Goal: Browse casually: Explore the website without a specific task or goal

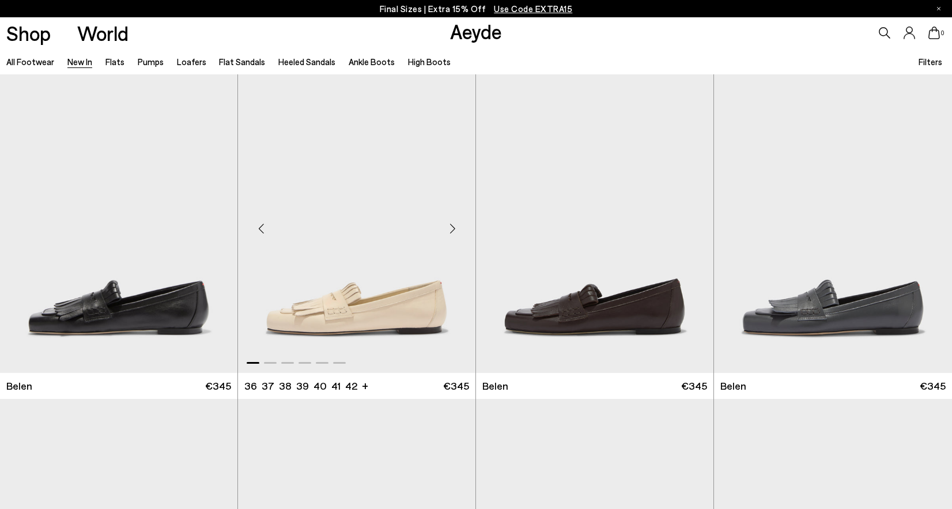
click at [453, 230] on div "Next slide" at bounding box center [452, 228] width 35 height 35
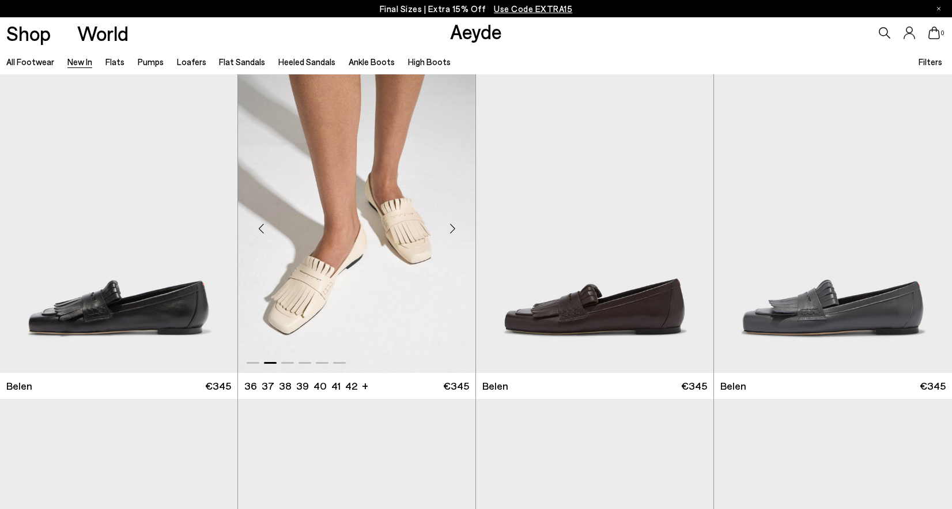
click at [453, 230] on div "Next slide" at bounding box center [452, 228] width 35 height 35
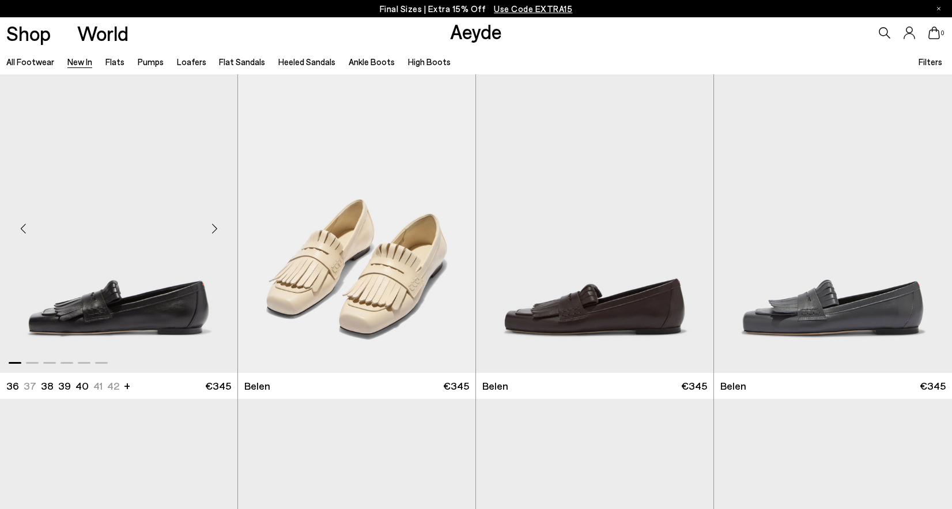
click at [210, 231] on div "Next slide" at bounding box center [214, 228] width 35 height 35
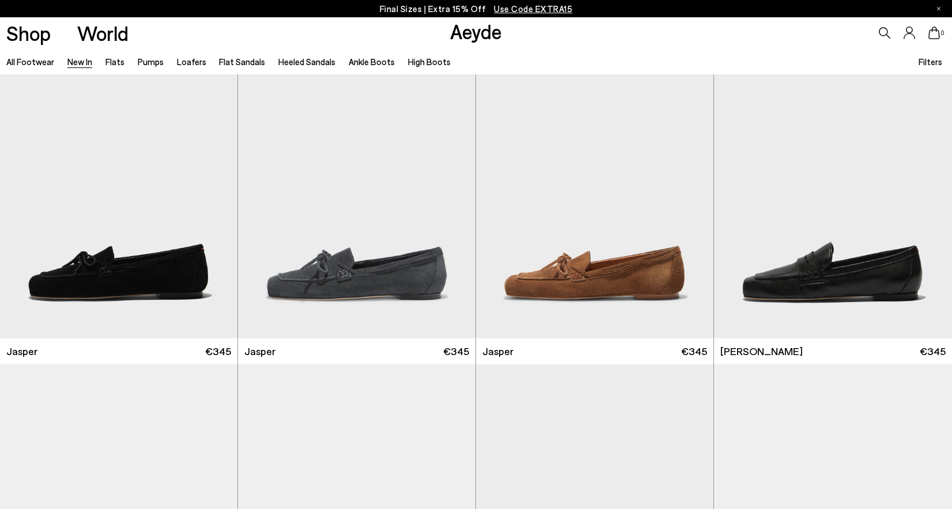
scroll to position [363, 0]
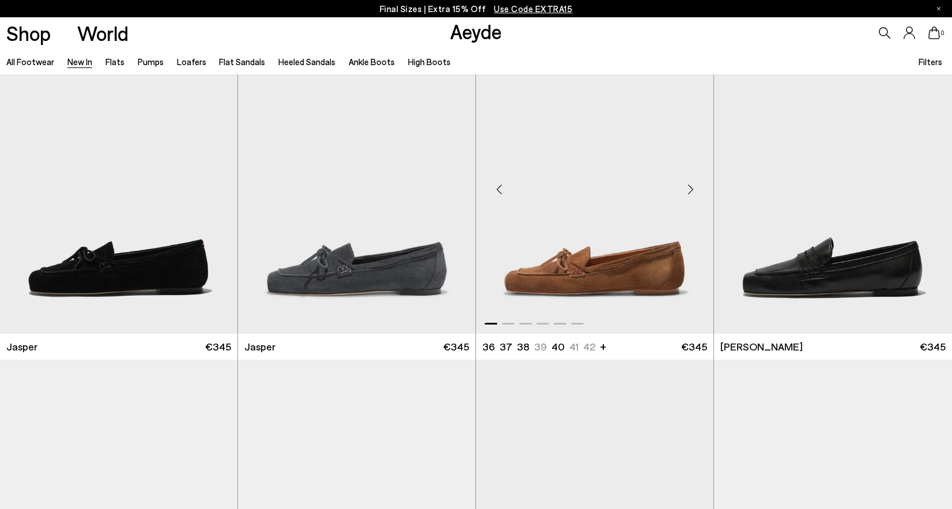
click at [691, 192] on div "Next slide" at bounding box center [690, 189] width 35 height 35
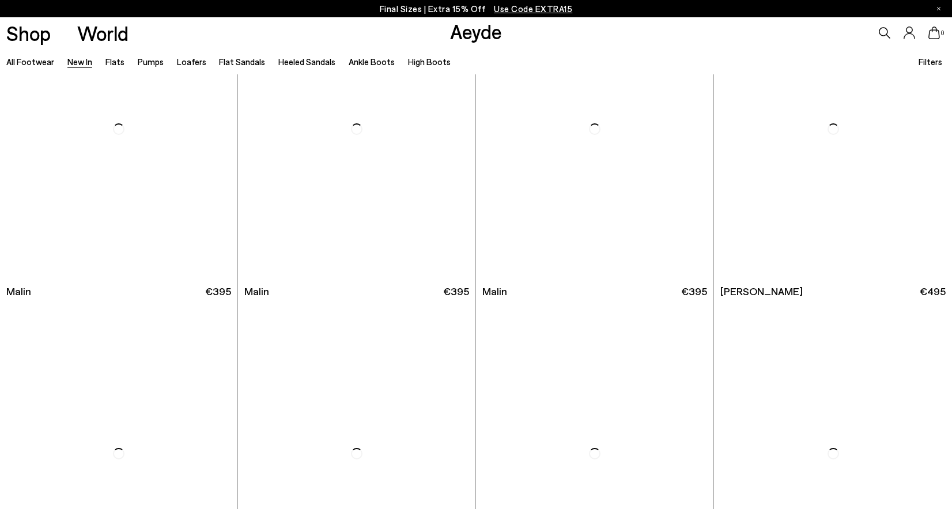
scroll to position [3337, 0]
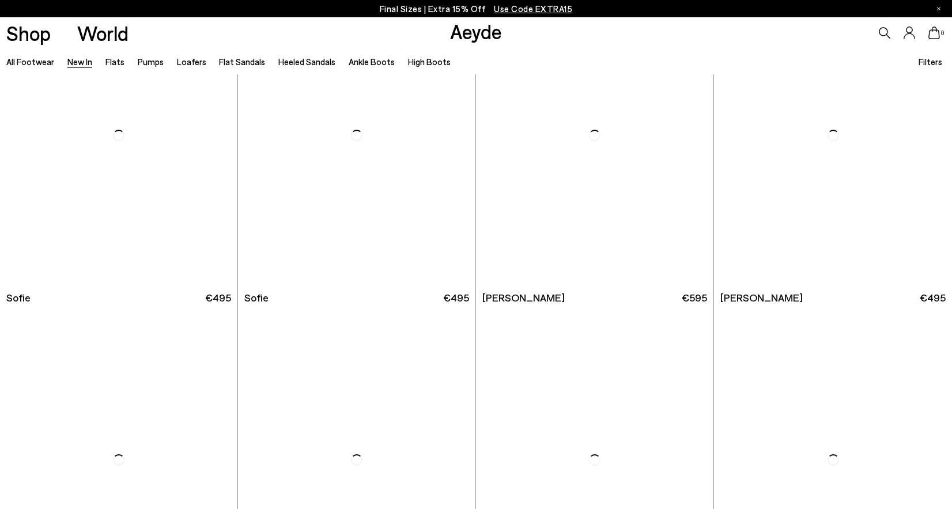
scroll to position [10140, 0]
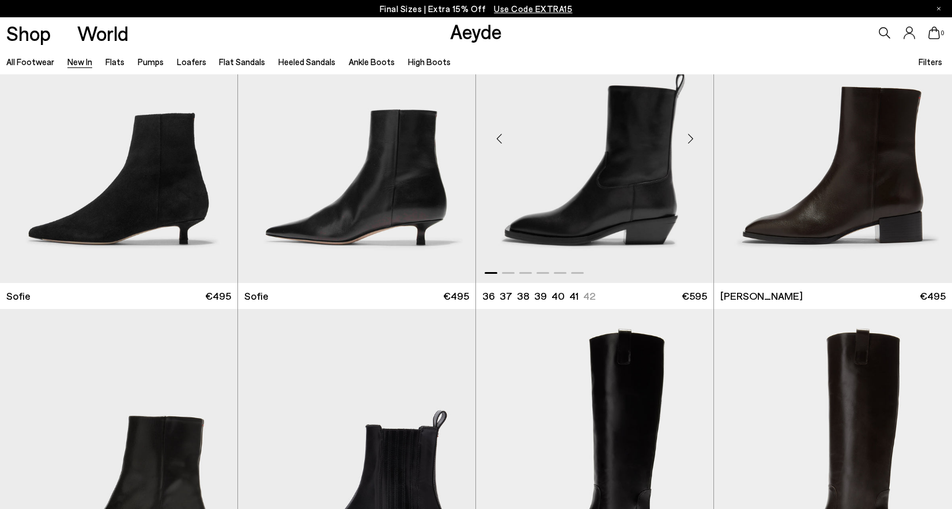
click at [689, 139] on div "Next slide" at bounding box center [690, 138] width 35 height 35
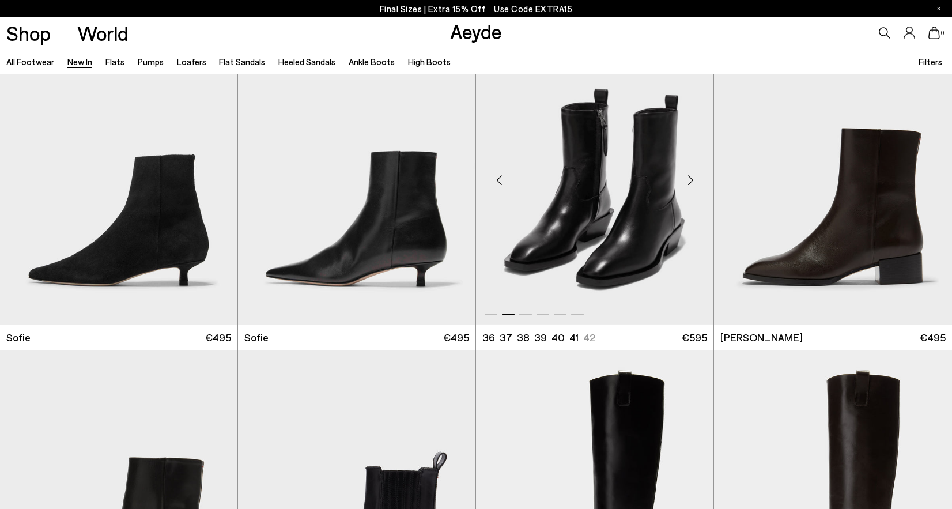
scroll to position [10097, 0]
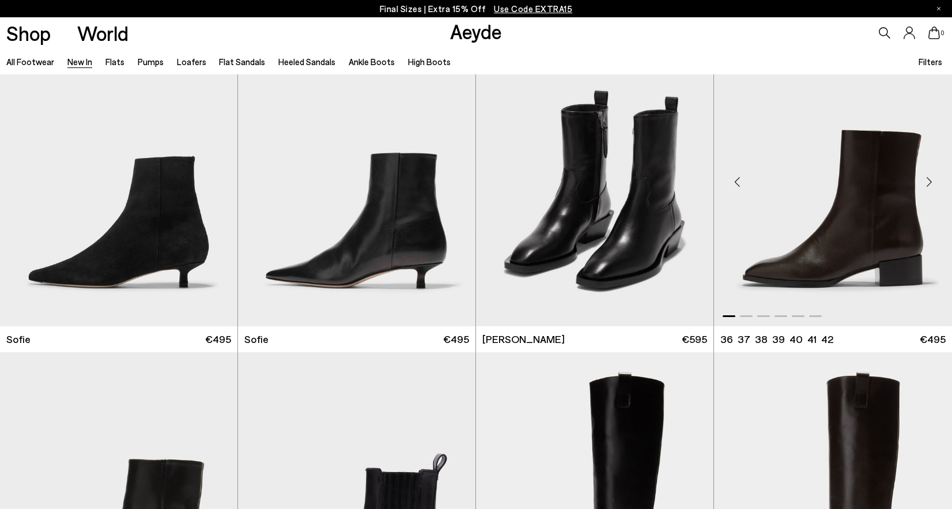
click at [927, 179] on div "Next slide" at bounding box center [928, 181] width 35 height 35
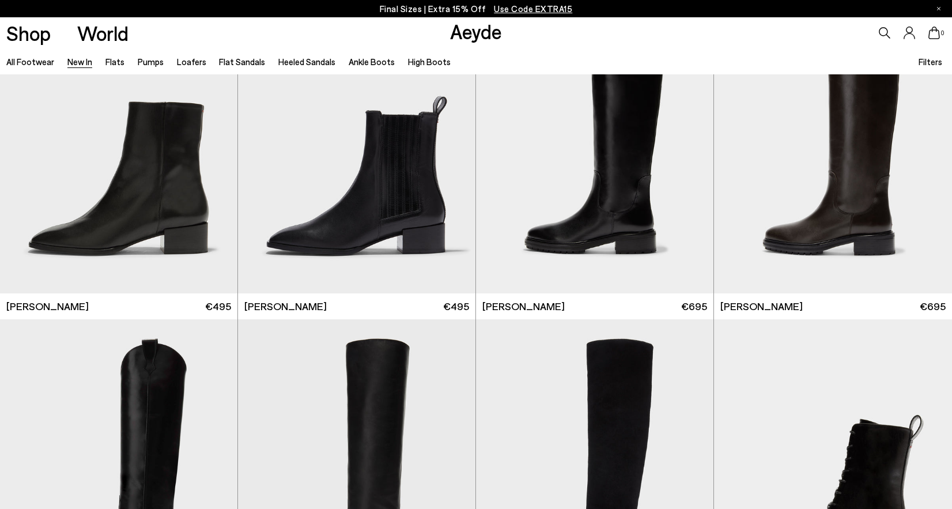
scroll to position [10456, 0]
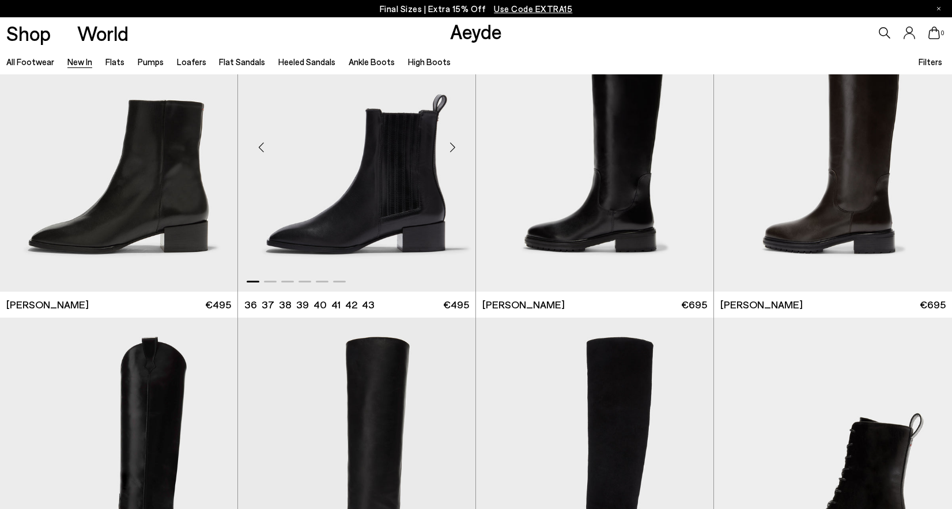
click at [450, 149] on div "Next slide" at bounding box center [452, 147] width 35 height 35
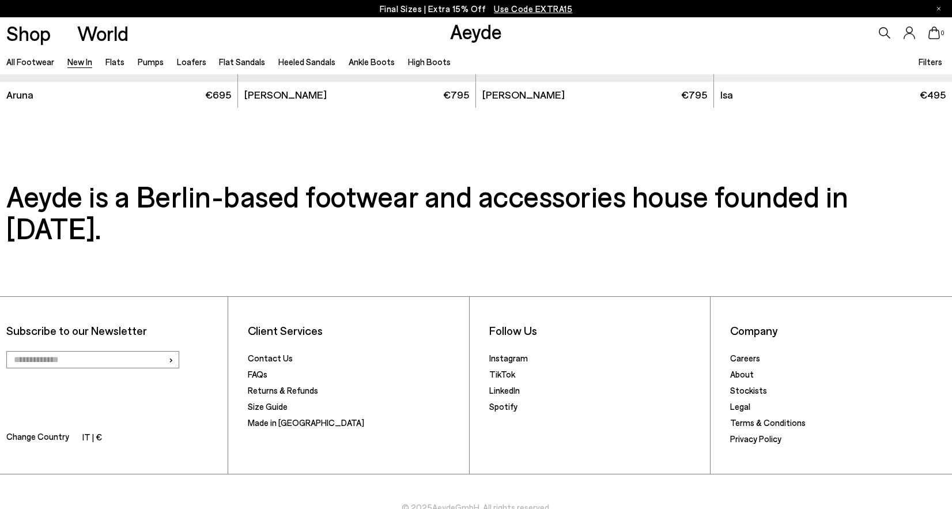
scroll to position [10989, 0]
